Goal: Check status: Check status

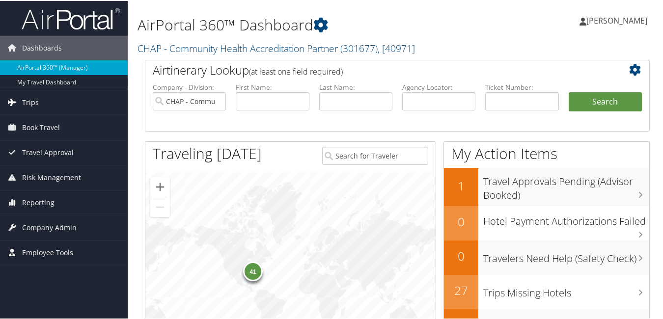
click at [27, 99] on span "Trips" at bounding box center [30, 101] width 17 height 25
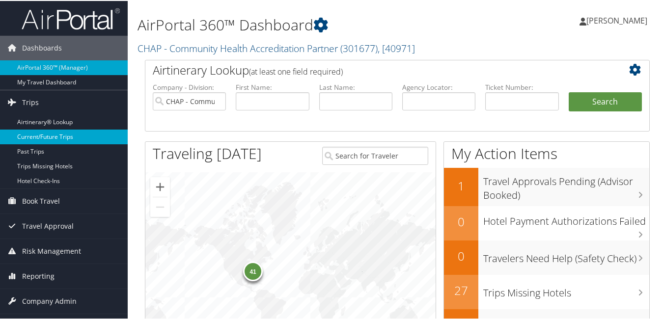
click at [66, 138] on link "Current/Future Trips" at bounding box center [64, 136] width 128 height 15
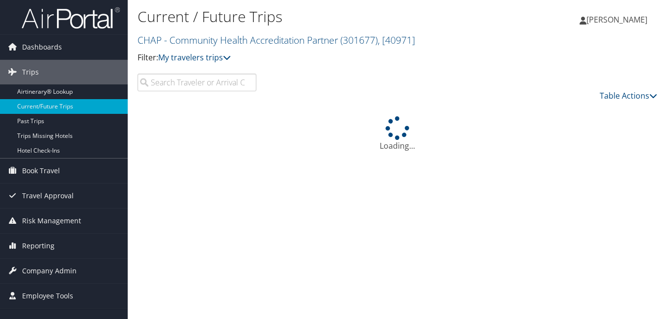
click at [168, 81] on input "search" at bounding box center [197, 83] width 119 height 18
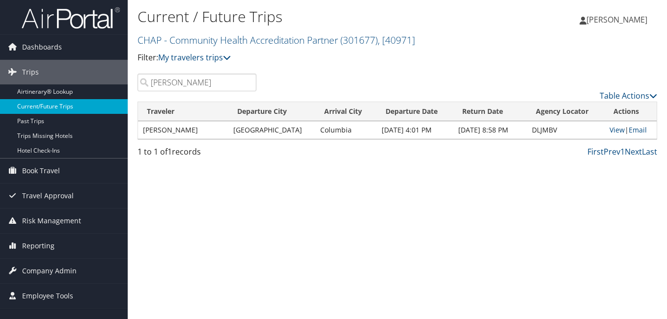
drag, startPoint x: 190, startPoint y: 87, endPoint x: 51, endPoint y: 108, distance: 141.2
click at [51, 108] on div "Dashboards AirPortal 360™ (Manager) My Travel Dashboard Trips Airtinerary® Look…" at bounding box center [333, 159] width 667 height 319
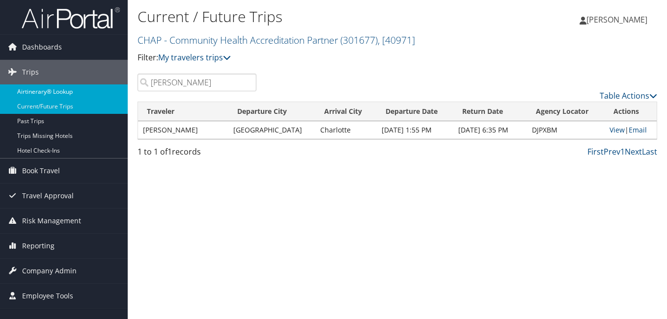
drag, startPoint x: 189, startPoint y: 84, endPoint x: 88, endPoint y: 94, distance: 101.2
click at [88, 94] on div "Dashboards AirPortal 360™ (Manager) My Travel Dashboard Trips Airtinerary® Look…" at bounding box center [333, 159] width 667 height 319
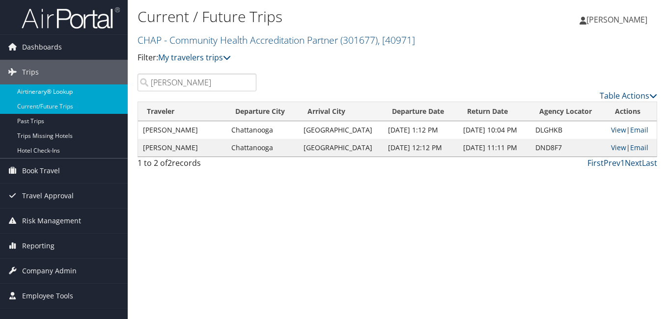
drag, startPoint x: 136, startPoint y: 92, endPoint x: 122, endPoint y: 95, distance: 14.6
click at [122, 95] on div "Dashboards AirPortal 360™ (Manager) My Travel Dashboard Trips Airtinerary® Look…" at bounding box center [333, 159] width 667 height 319
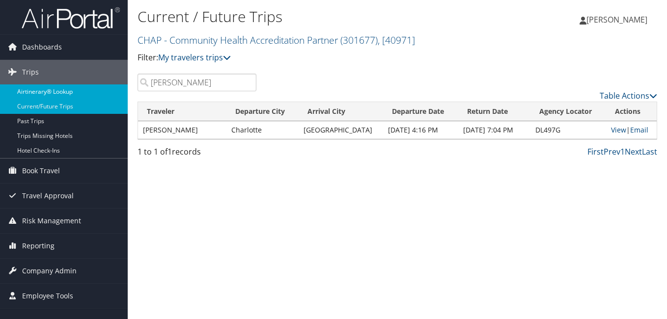
drag, startPoint x: 187, startPoint y: 86, endPoint x: 122, endPoint y: 96, distance: 65.6
click at [122, 96] on div "Dashboards AirPortal 360™ (Manager) My Travel Dashboard Trips Airtinerary® Look…" at bounding box center [333, 159] width 667 height 319
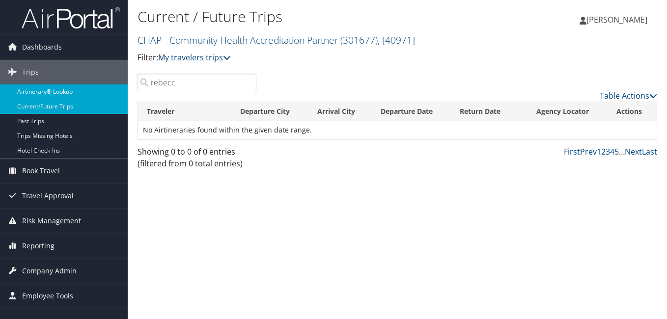
drag, startPoint x: 124, startPoint y: 89, endPoint x: 114, endPoint y: 89, distance: 10.3
click at [114, 89] on div "Dashboards AirPortal 360™ (Manager) My Travel Dashboard Trips Airtinerary® Look…" at bounding box center [333, 159] width 667 height 319
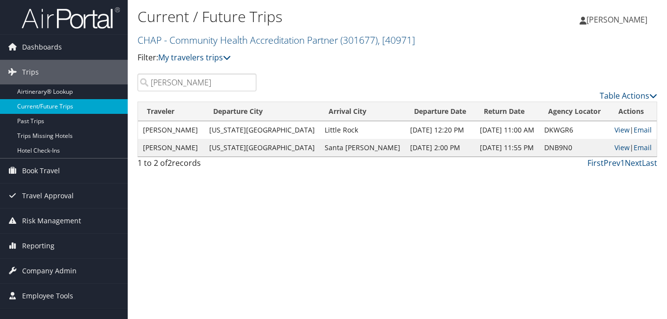
drag, startPoint x: 196, startPoint y: 83, endPoint x: 83, endPoint y: 103, distance: 114.7
click at [83, 103] on div "Dashboards AirPortal 360™ (Manager) My Travel Dashboard Trips Airtinerary® Look…" at bounding box center [333, 159] width 667 height 319
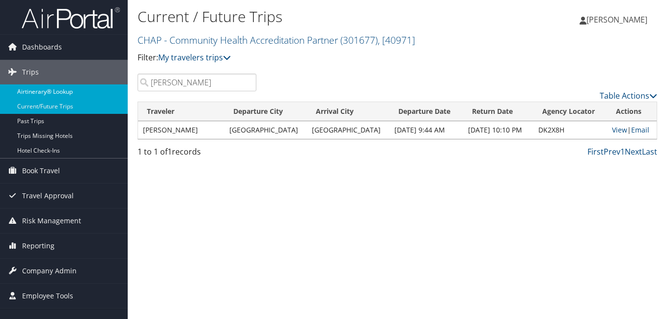
drag, startPoint x: 125, startPoint y: 86, endPoint x: 117, endPoint y: 88, distance: 7.5
click at [119, 87] on div "Dashboards AirPortal 360™ (Manager) My Travel Dashboard Trips Airtinerary® Look…" at bounding box center [333, 159] width 667 height 319
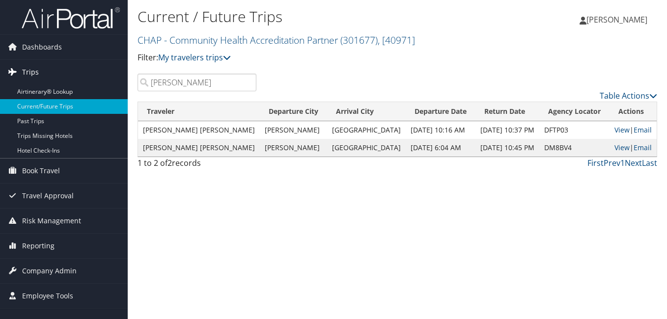
drag, startPoint x: 181, startPoint y: 83, endPoint x: 113, endPoint y: 84, distance: 68.3
click at [117, 84] on div "Dashboards AirPortal 360™ (Manager) My Travel Dashboard Trips Airtinerary® Look…" at bounding box center [333, 159] width 667 height 319
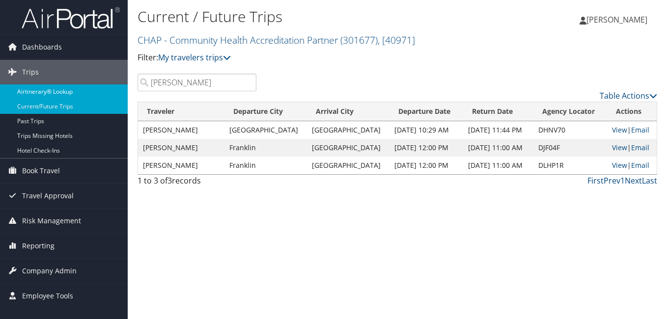
drag, startPoint x: 192, startPoint y: 86, endPoint x: 118, endPoint y: 93, distance: 74.0
click at [124, 90] on div "Dashboards AirPortal 360™ (Manager) My Travel Dashboard Trips Airtinerary® Look…" at bounding box center [333, 159] width 667 height 319
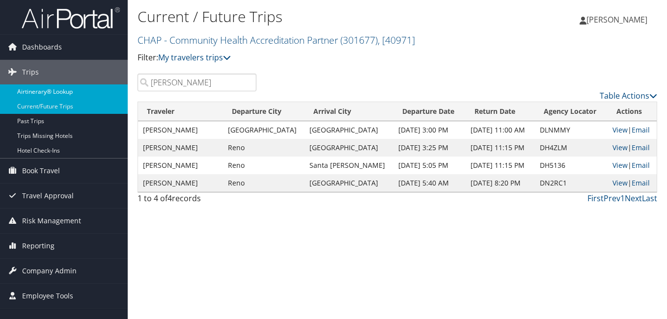
drag, startPoint x: 177, startPoint y: 86, endPoint x: 122, endPoint y: 88, distance: 55.1
click at [122, 88] on div "Dashboards AirPortal 360™ (Manager) My Travel Dashboard Trips Airtinerary® Look…" at bounding box center [333, 159] width 667 height 319
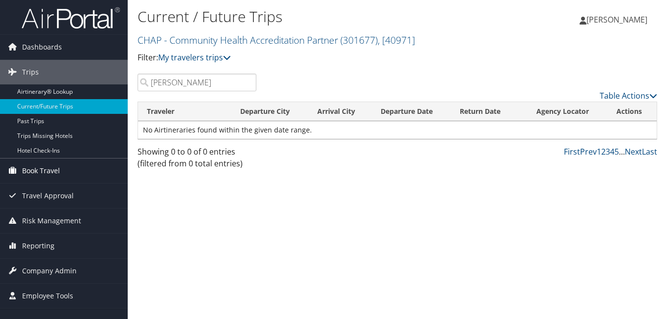
type input "daniels"
